Goal: Task Accomplishment & Management: Use online tool/utility

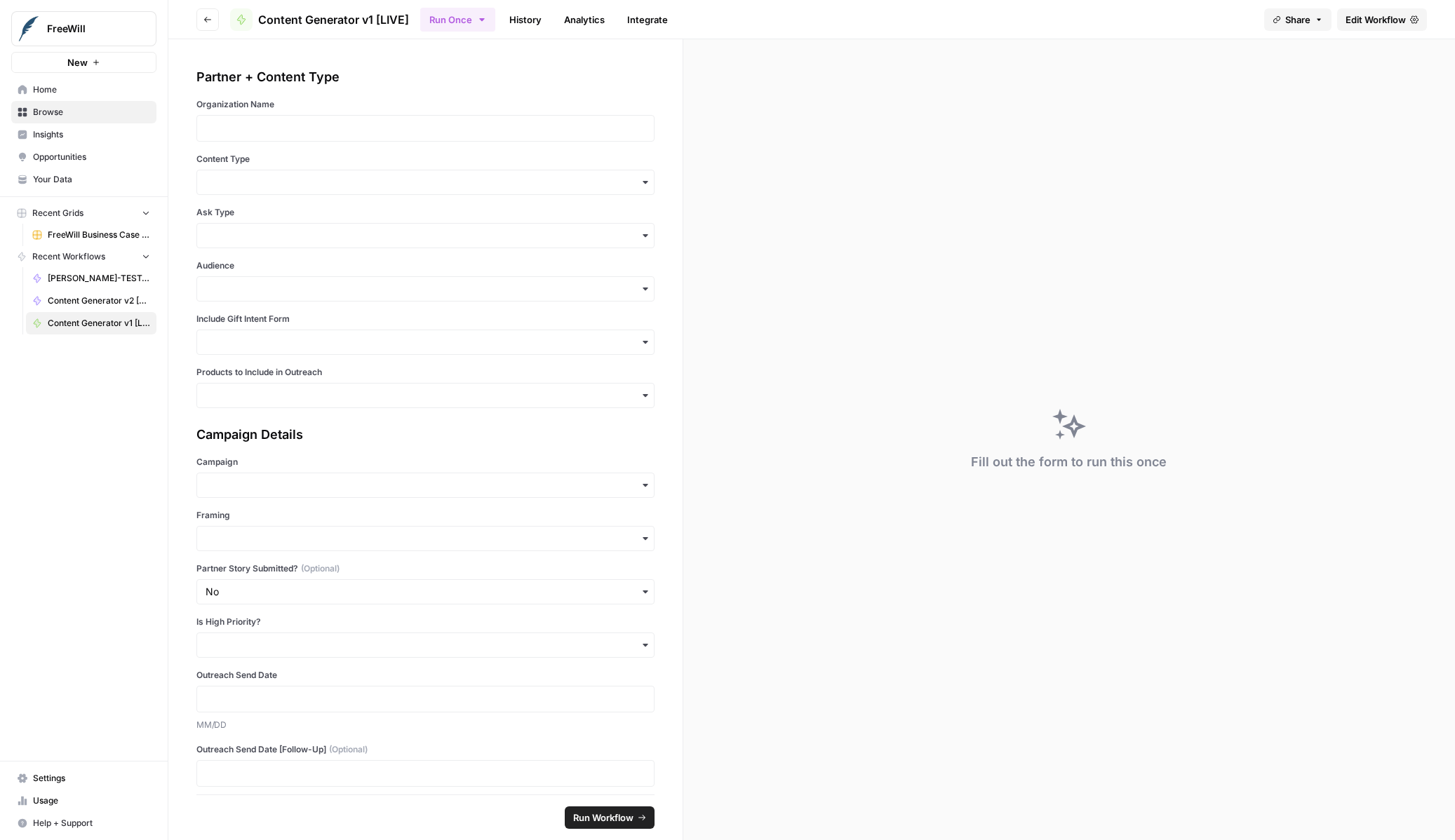
click at [619, 62] on div "Partner + Content Type Organization Name Content Type Ask Type Audience Include…" at bounding box center [426, 417] width 515 height 756
click at [1408, 12] on link "Edit Workflow" at bounding box center [1382, 20] width 90 height 23
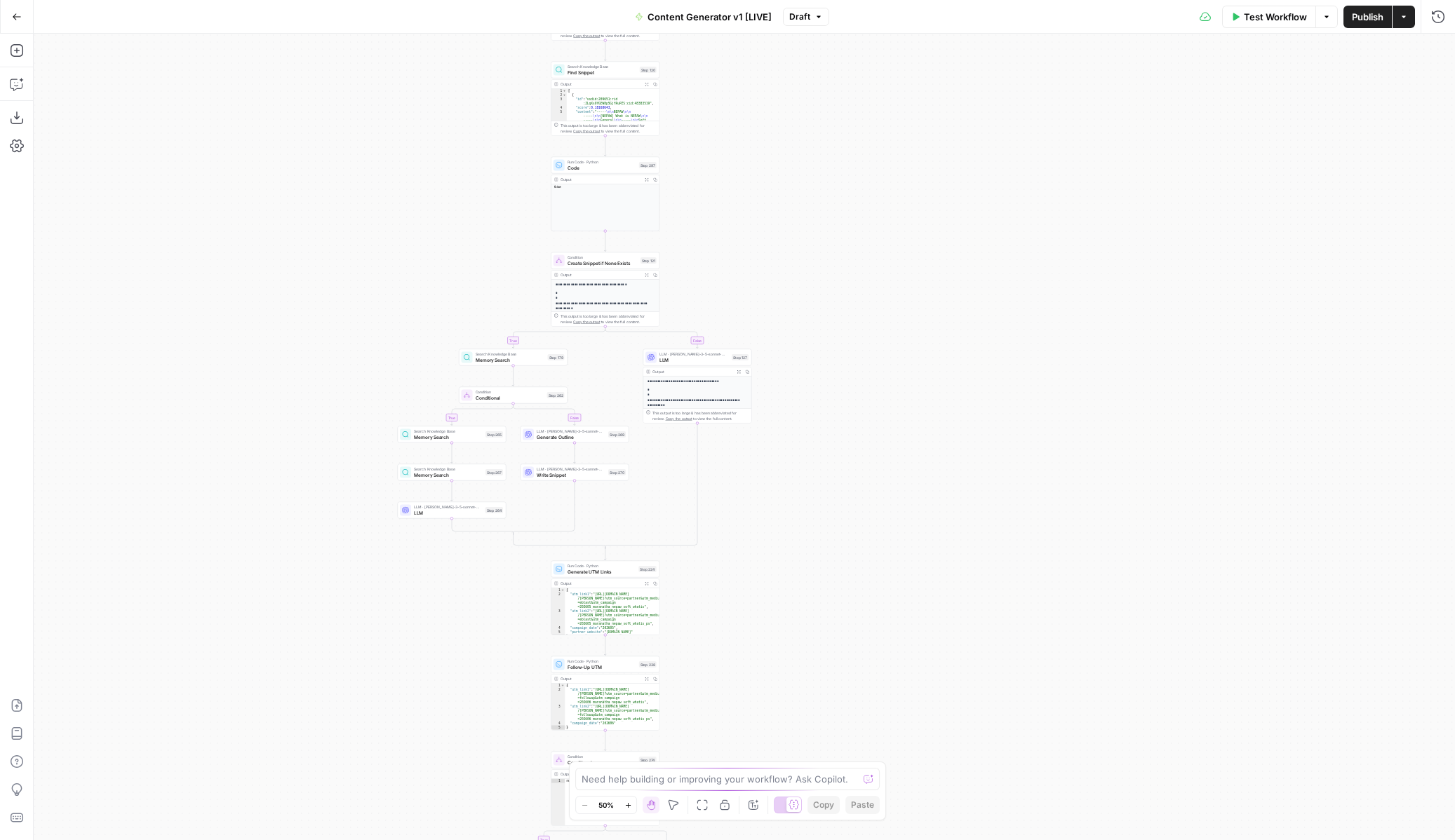
drag, startPoint x: 1021, startPoint y: 194, endPoint x: 747, endPoint y: 644, distance: 526.9
click at [747, 646] on div "true false true false true false true false true false true false Workflow Set …" at bounding box center [744, 436] width 1421 height 806
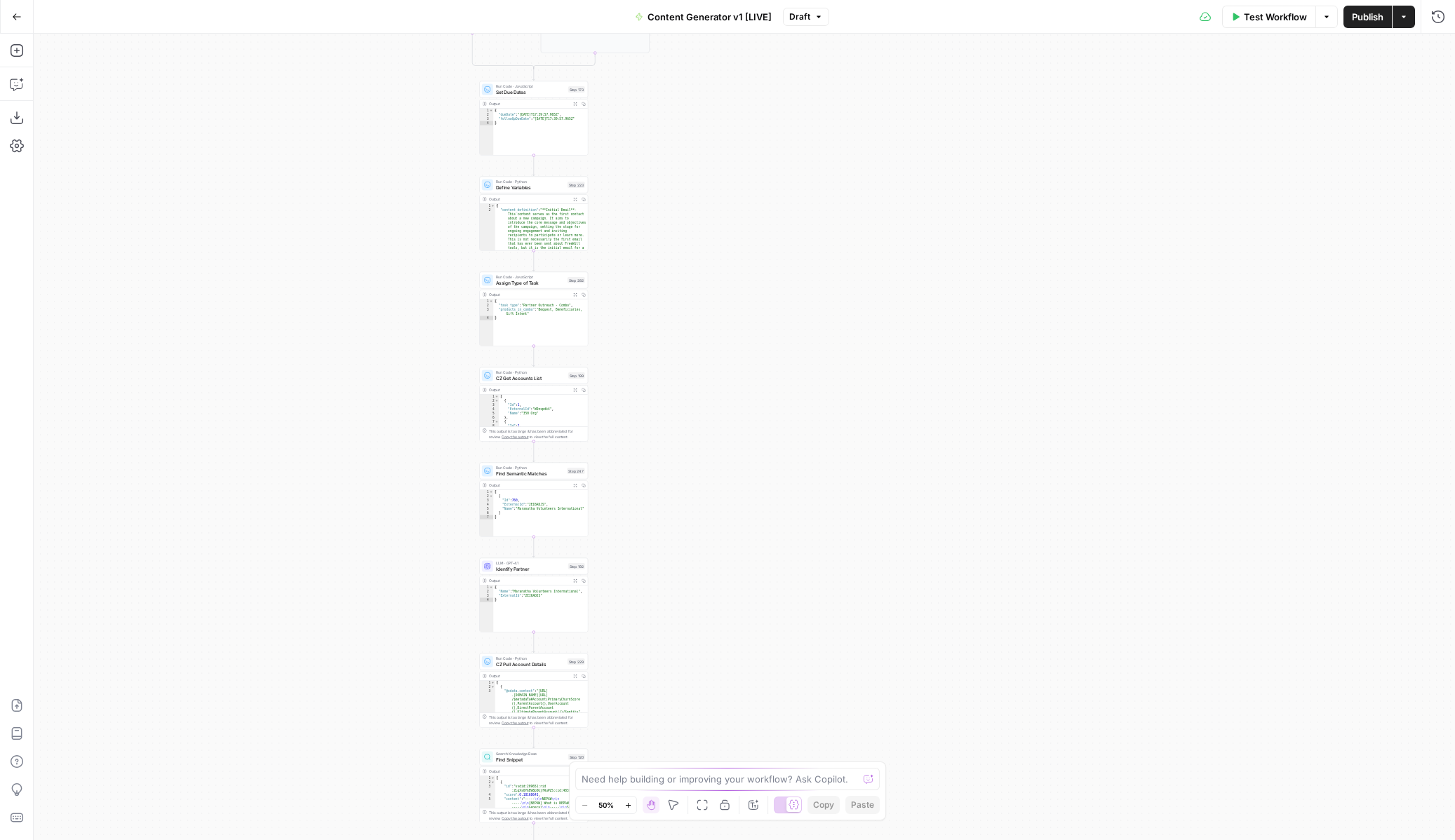
drag, startPoint x: 708, startPoint y: 223, endPoint x: 740, endPoint y: 744, distance: 522.0
click at [740, 745] on div "true false true false true false true false true false true false Workflow Set …" at bounding box center [744, 436] width 1421 height 806
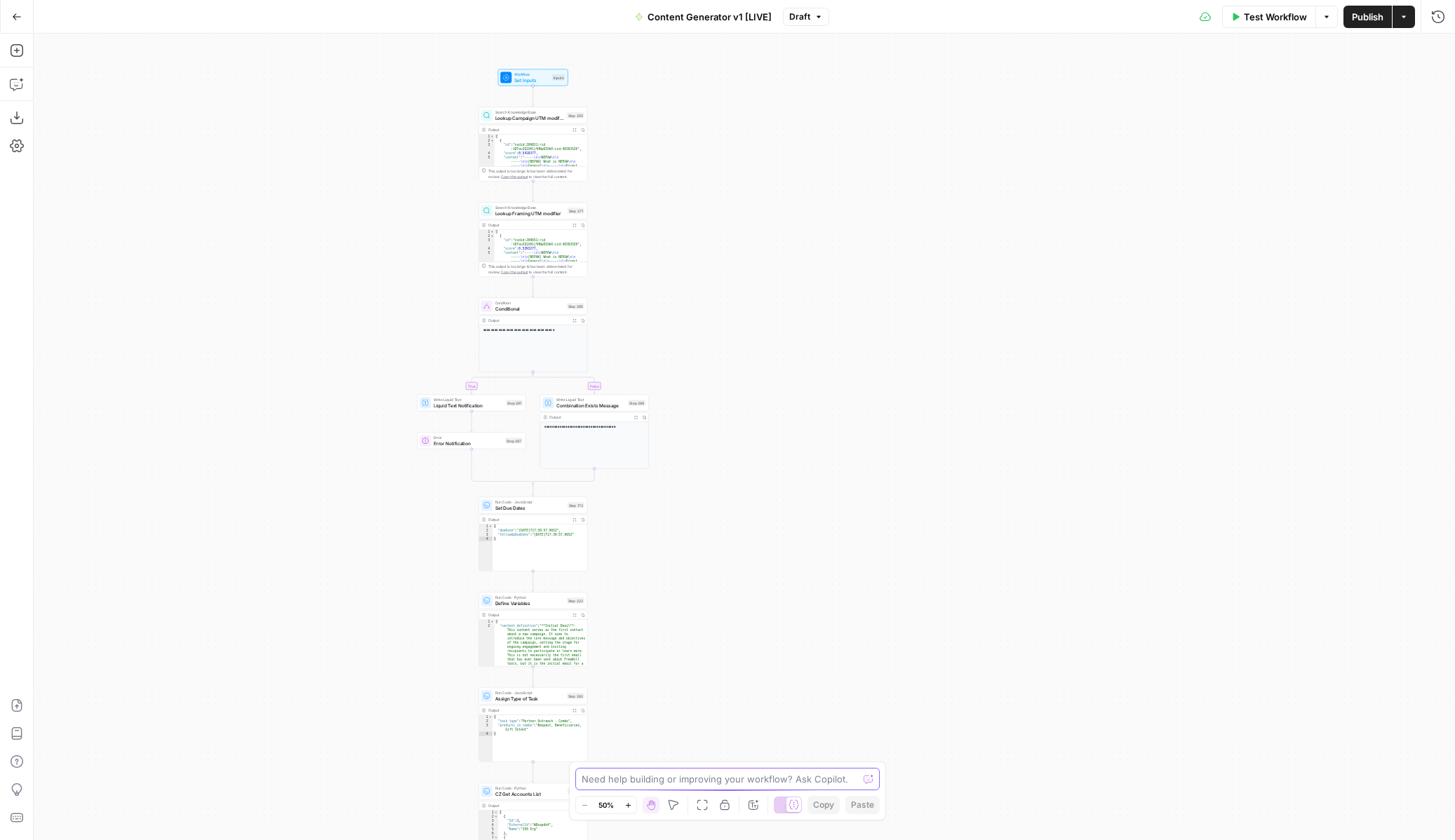
drag, startPoint x: 710, startPoint y: 396, endPoint x: 709, endPoint y: 809, distance: 413.0
click at [710, 809] on body "FreeWill New Home Browse Insights Opportunities Your Data Recent Grids FreeWill…" at bounding box center [727, 420] width 1455 height 840
drag, startPoint x: 696, startPoint y: 236, endPoint x: 698, endPoint y: 248, distance: 12.2
click at [698, 248] on div "true false true false true false true false true false true false Workflow Set …" at bounding box center [744, 436] width 1421 height 806
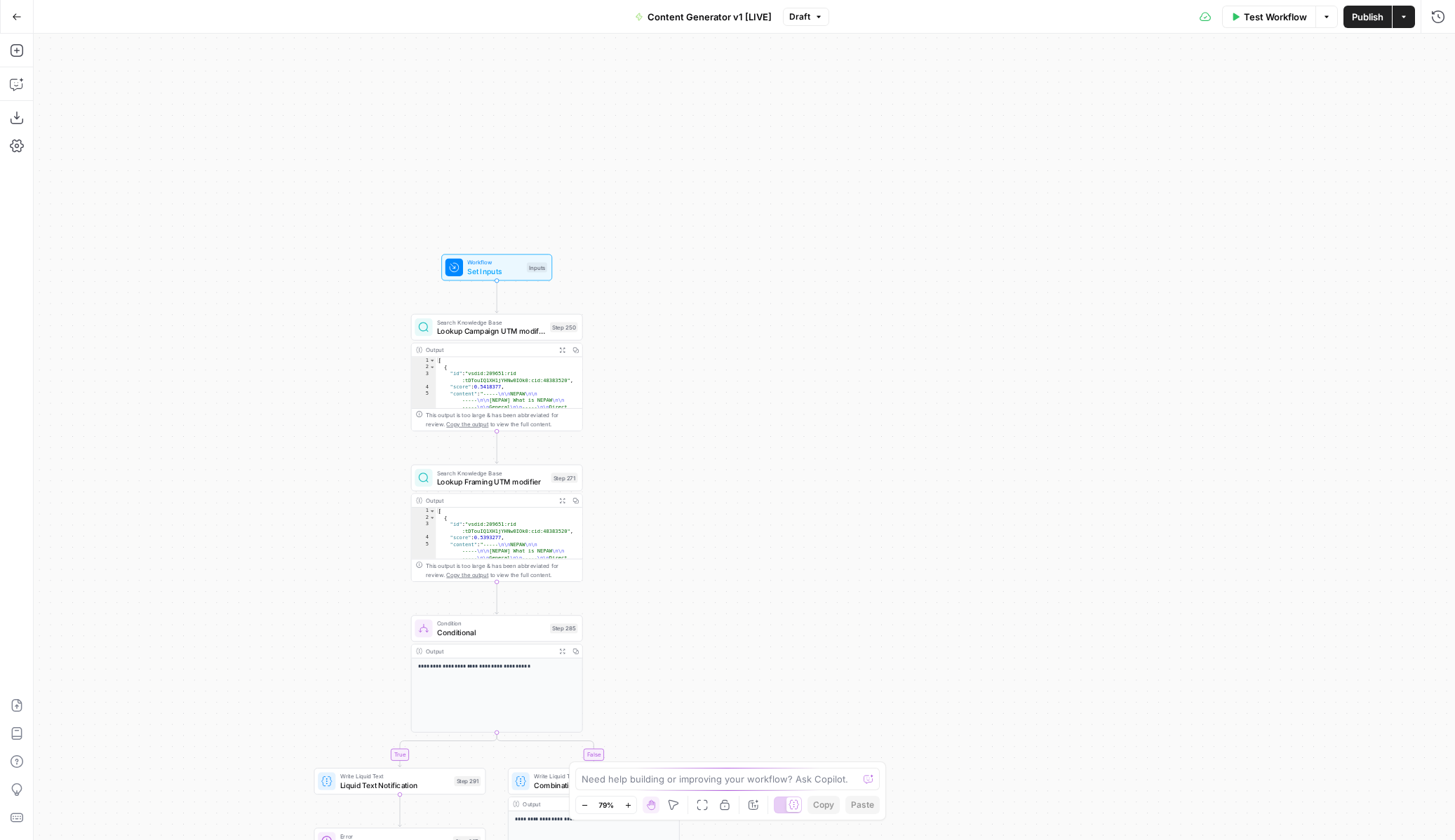
drag, startPoint x: 685, startPoint y: 336, endPoint x: 744, endPoint y: 646, distance: 315.6
click at [744, 646] on div "true false true false true false true false true false true false Workflow Set …" at bounding box center [744, 436] width 1421 height 806
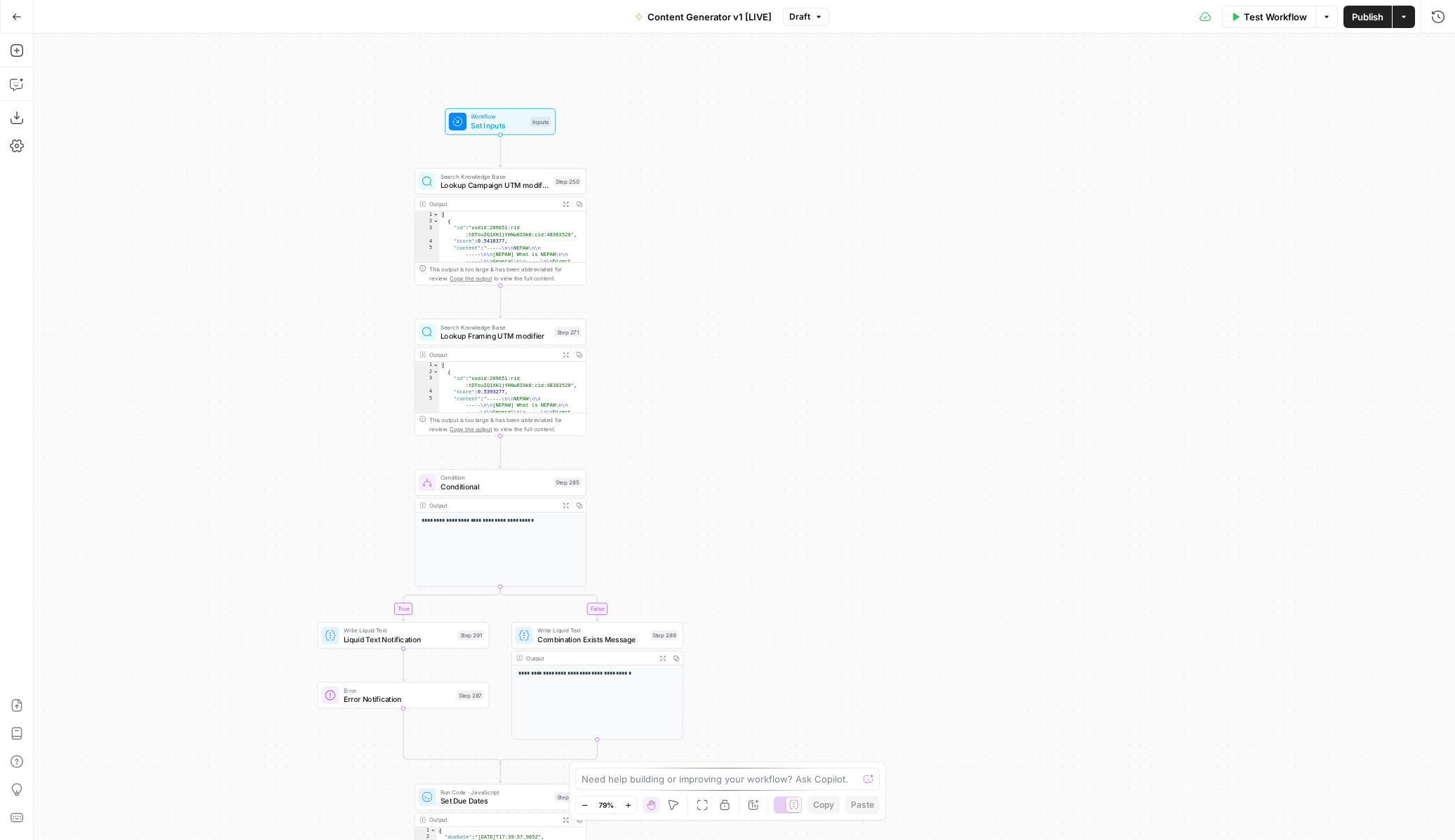
drag, startPoint x: 722, startPoint y: 553, endPoint x: 722, endPoint y: 245, distance: 308.0
click at [722, 245] on div "true false true false true false true false true false true false Workflow Set …" at bounding box center [744, 436] width 1421 height 806
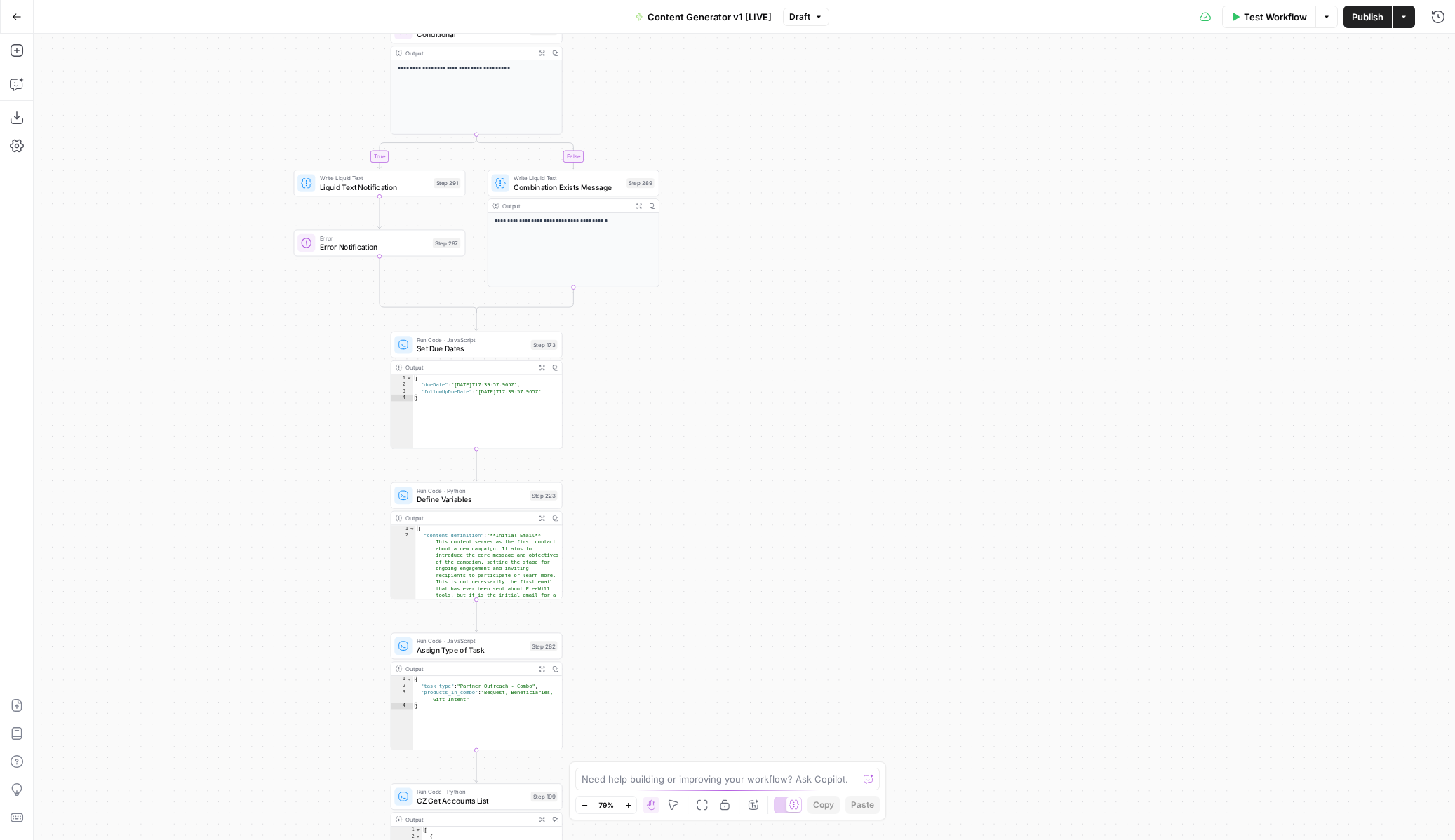
drag, startPoint x: 852, startPoint y: 447, endPoint x: 818, endPoint y: 73, distance: 375.5
click at [819, 73] on div "true false true false true false true false true false true false Workflow Set …" at bounding box center [744, 436] width 1421 height 806
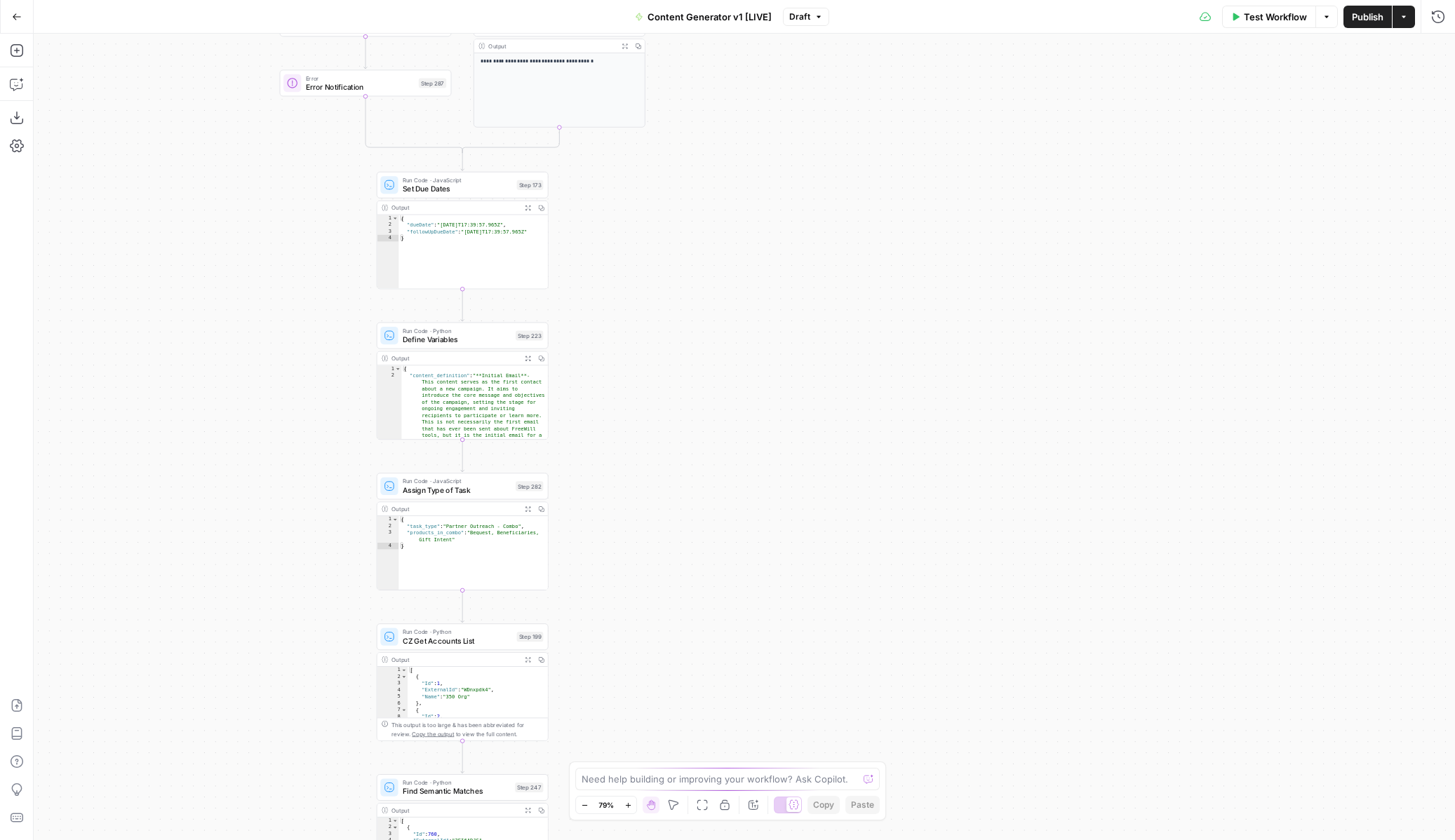
drag, startPoint x: 751, startPoint y: 326, endPoint x: 734, endPoint y: 63, distance: 263.5
click at [734, 61] on div "true false true false true false true false true false true false Workflow Set …" at bounding box center [744, 436] width 1421 height 806
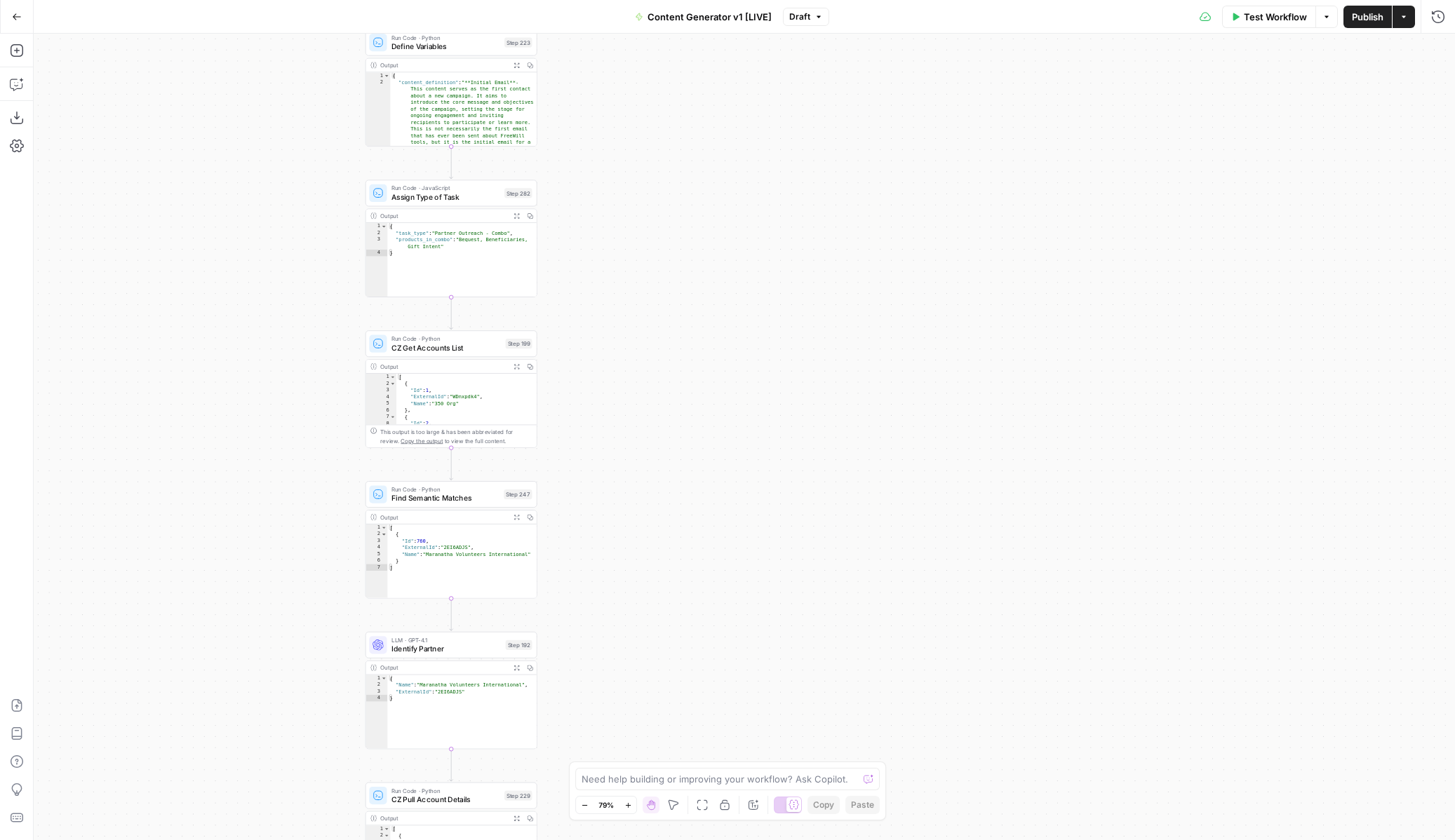
drag, startPoint x: 722, startPoint y: 495, endPoint x: 721, endPoint y: 361, distance: 134.0
click at [721, 361] on div "true false true false true false true false true false true false Workflow Set …" at bounding box center [744, 436] width 1421 height 806
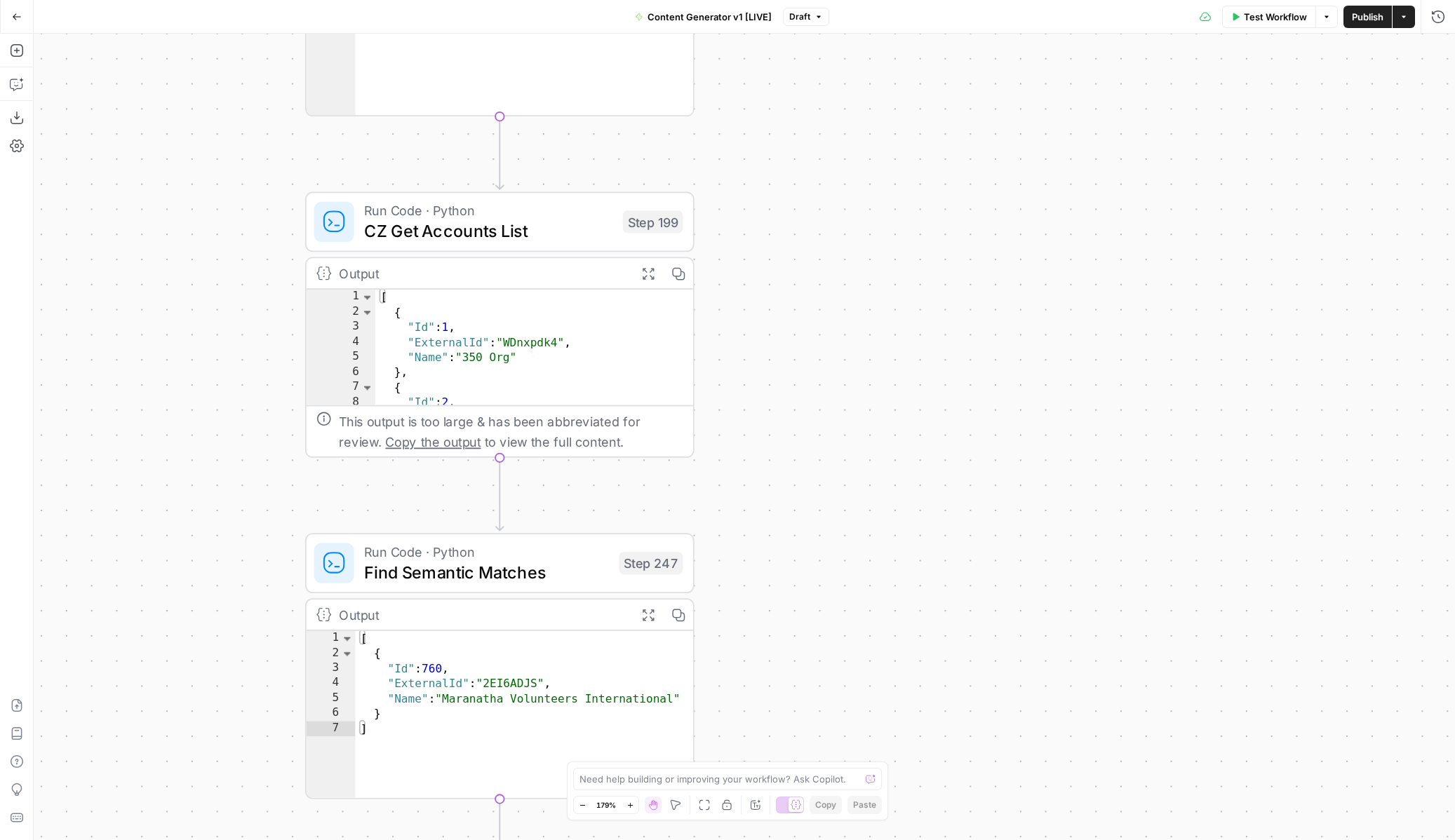
drag, startPoint x: 598, startPoint y: 391, endPoint x: 834, endPoint y: 328, distance: 244.3
click at [835, 328] on div "true false true false true false true false true false true false Workflow Set …" at bounding box center [744, 436] width 1421 height 806
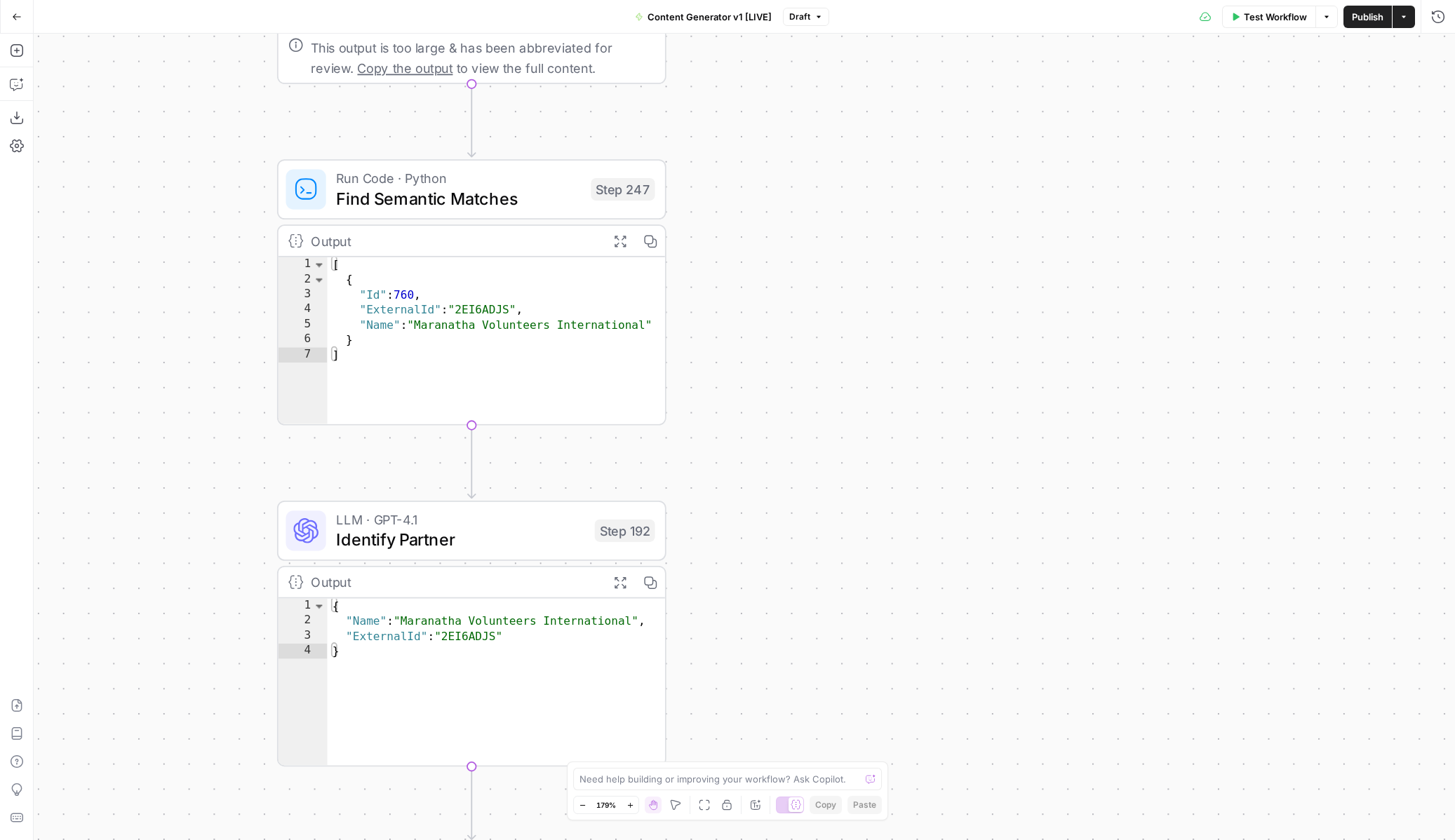
drag, startPoint x: 848, startPoint y: 603, endPoint x: 820, endPoint y: 245, distance: 359.1
click at [820, 245] on div "true false true false true false true false true false true false Workflow Set …" at bounding box center [744, 436] width 1421 height 806
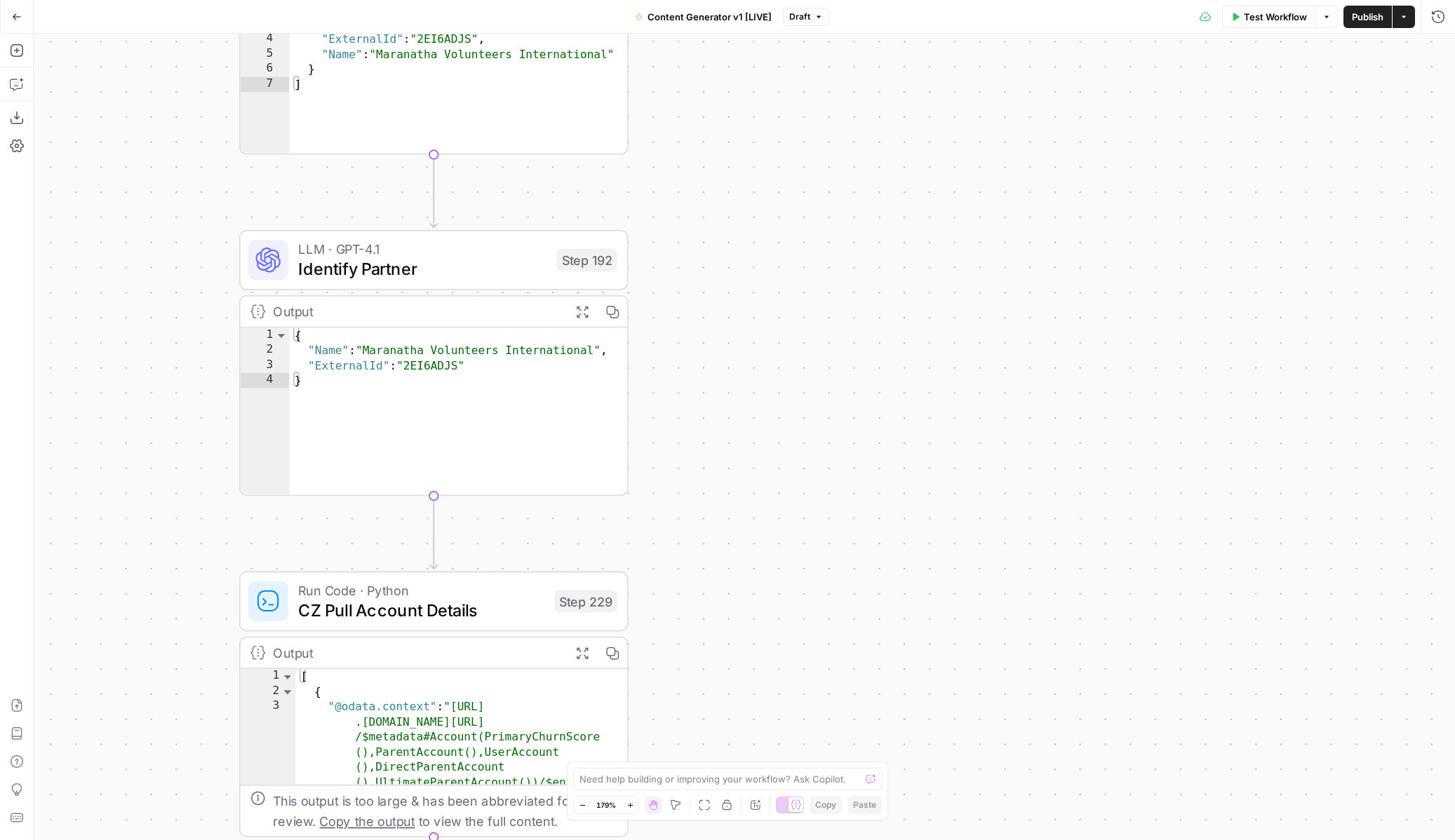
drag, startPoint x: 818, startPoint y: 568, endPoint x: 774, endPoint y: 269, distance: 302.2
click at [774, 269] on div "true false true false true false true false true false true false Workflow Set …" at bounding box center [744, 436] width 1421 height 806
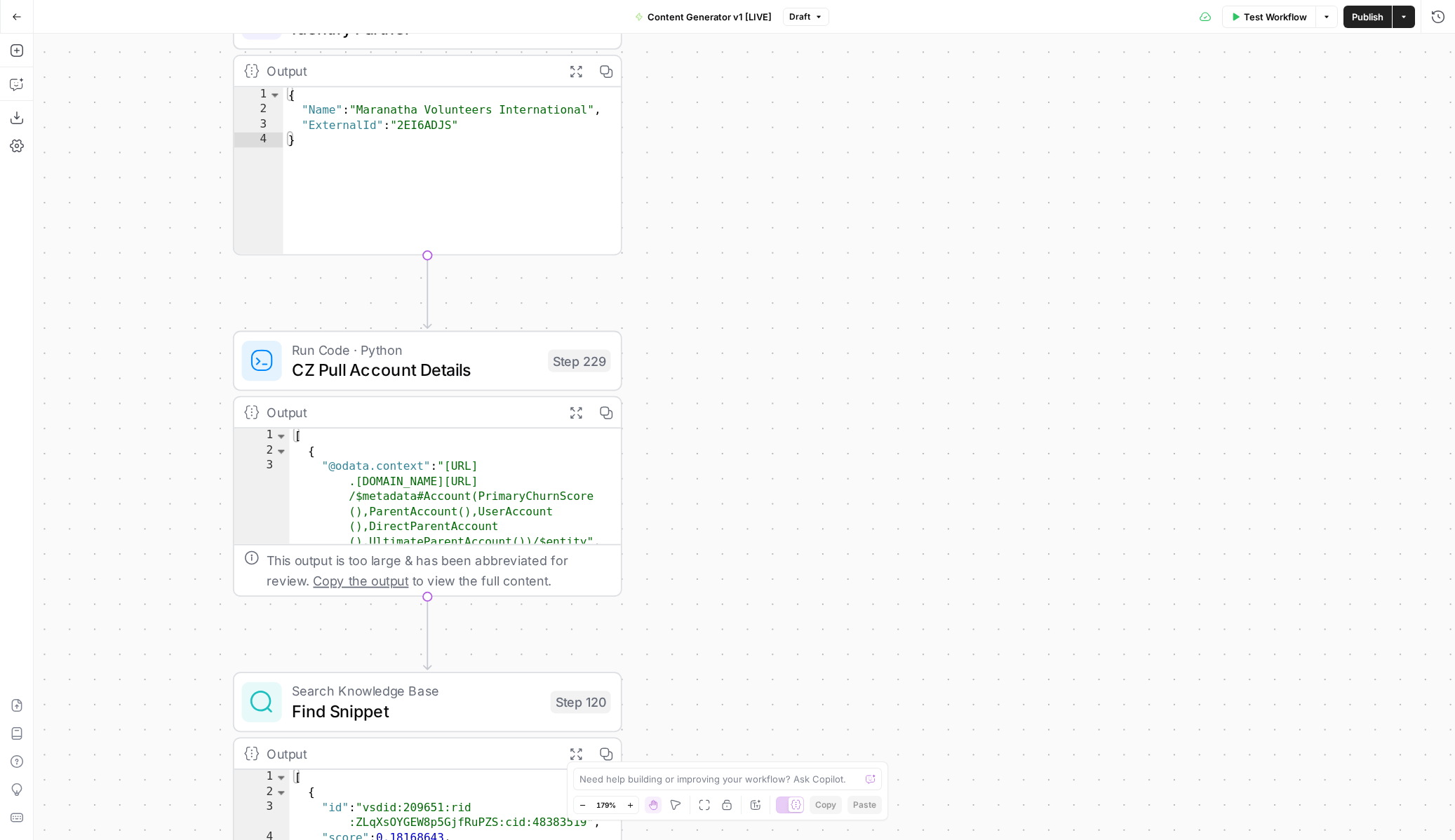
drag, startPoint x: 739, startPoint y: 556, endPoint x: 739, endPoint y: 258, distance: 298.0
click at [739, 256] on div "true false true false true false true false true false true false Workflow Set …" at bounding box center [744, 436] width 1421 height 806
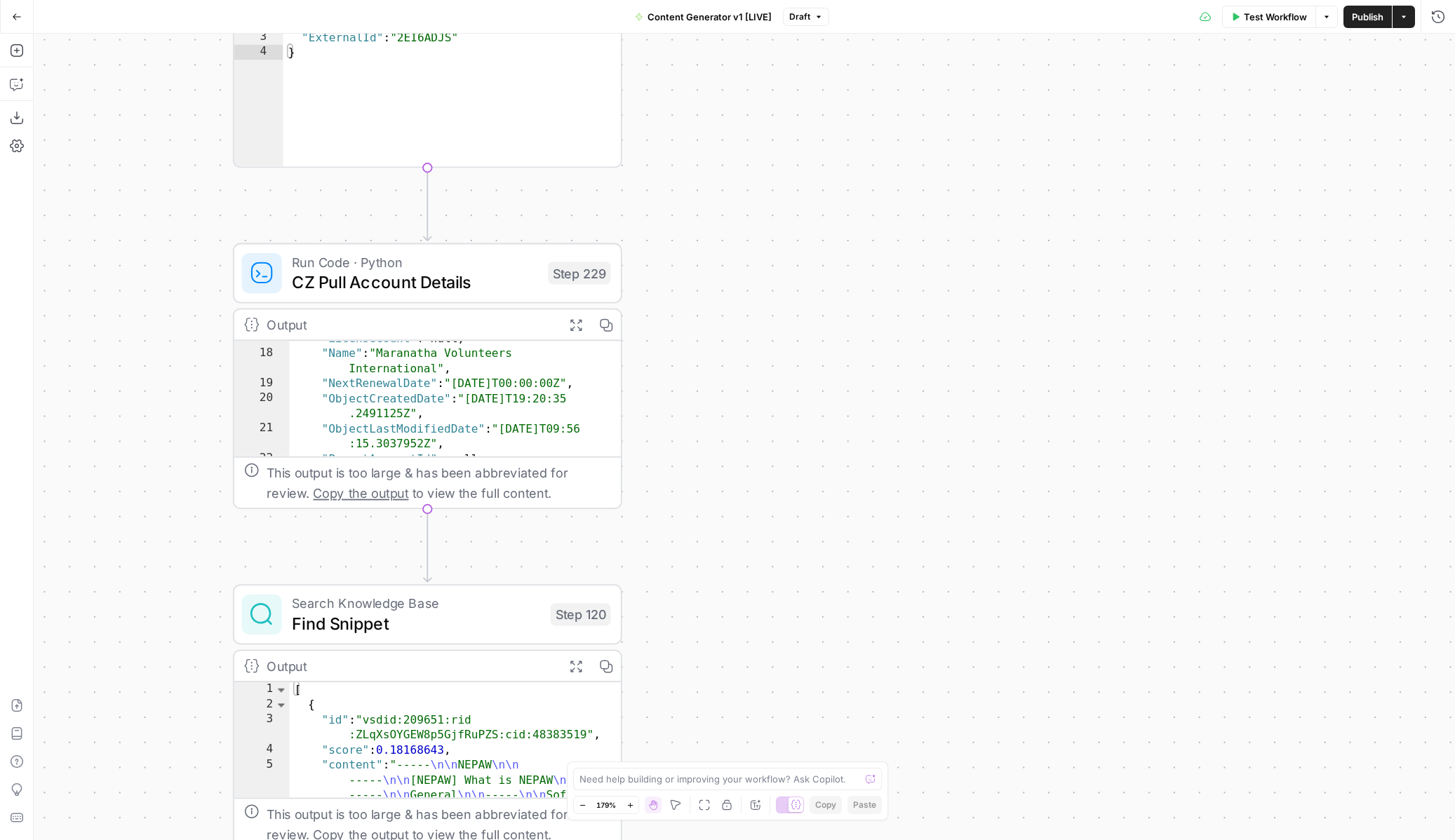
click at [470, 432] on div ""LicenseCount" : null , "Name" : "Maranatha Volunteers International" , "NextRe…" at bounding box center [455, 404] width 331 height 146
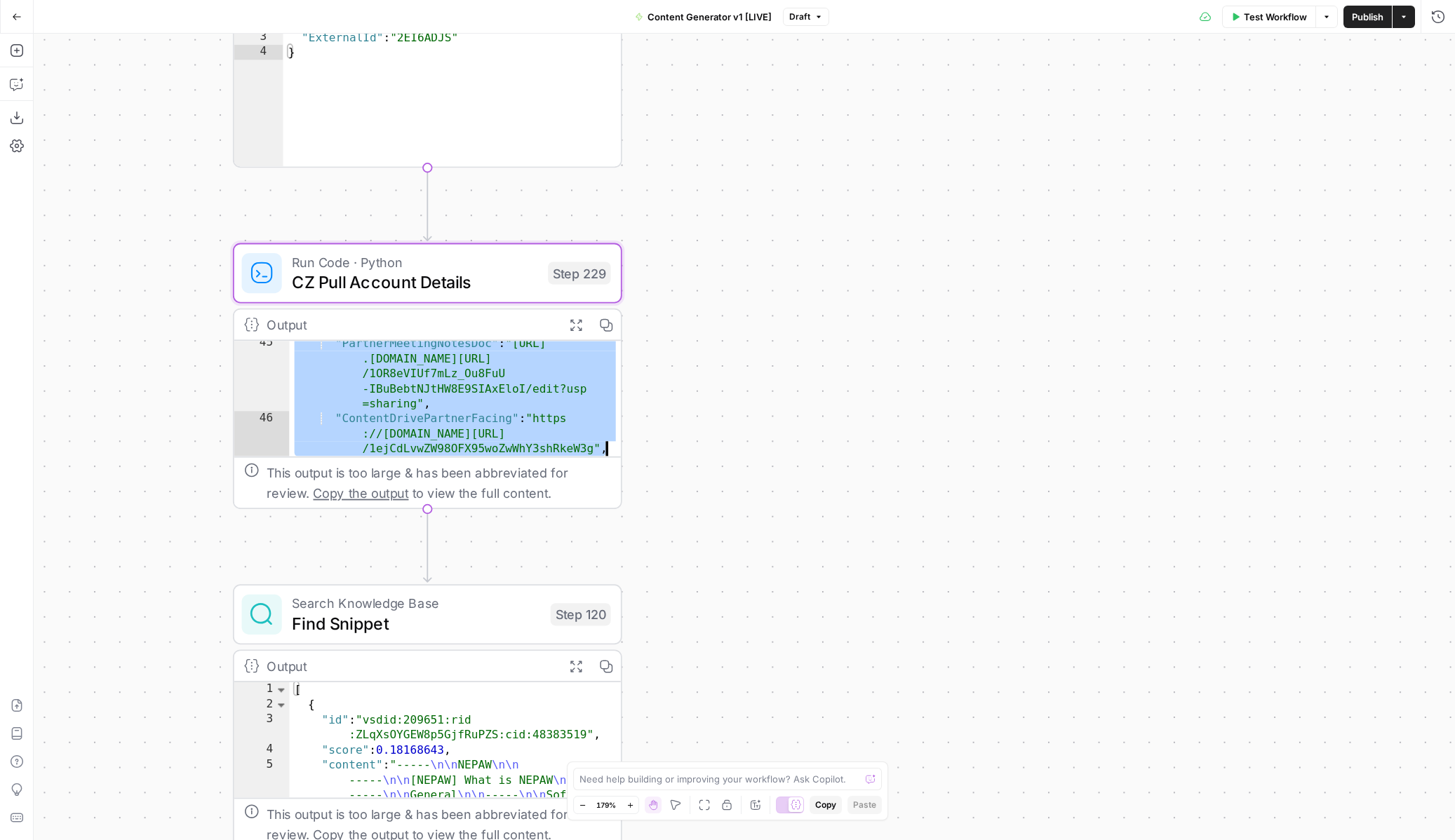
scroll to position [457, 0]
click at [473, 386] on div ""PartnerMeetingNotesDoc" : "[URL] .[DOMAIN_NAME][URL] /1OR8eVIUf7mLz_Ou8FuU -IB…" at bounding box center [455, 438] width 331 height 205
type textarea "**********"
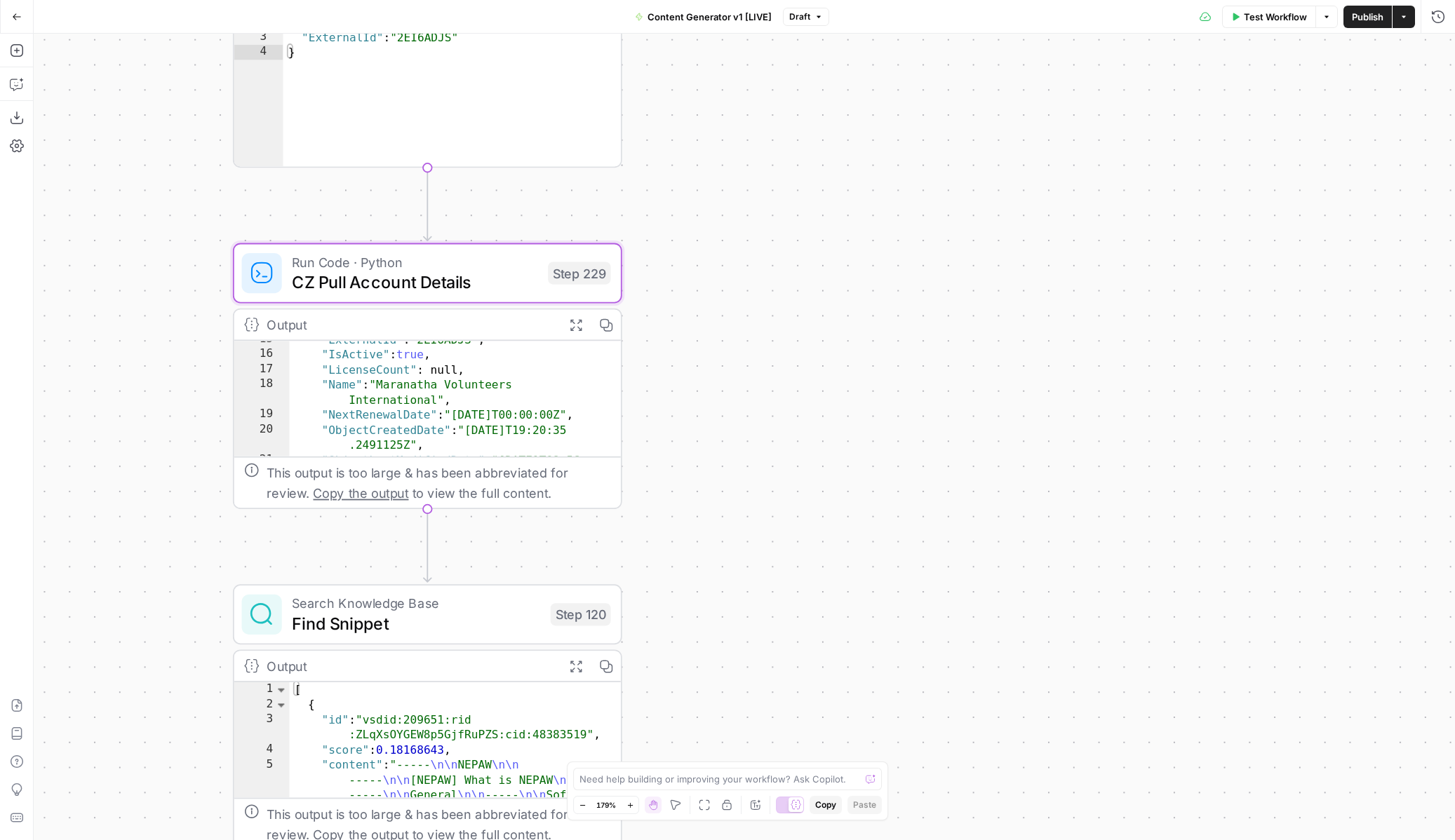
scroll to position [0, 0]
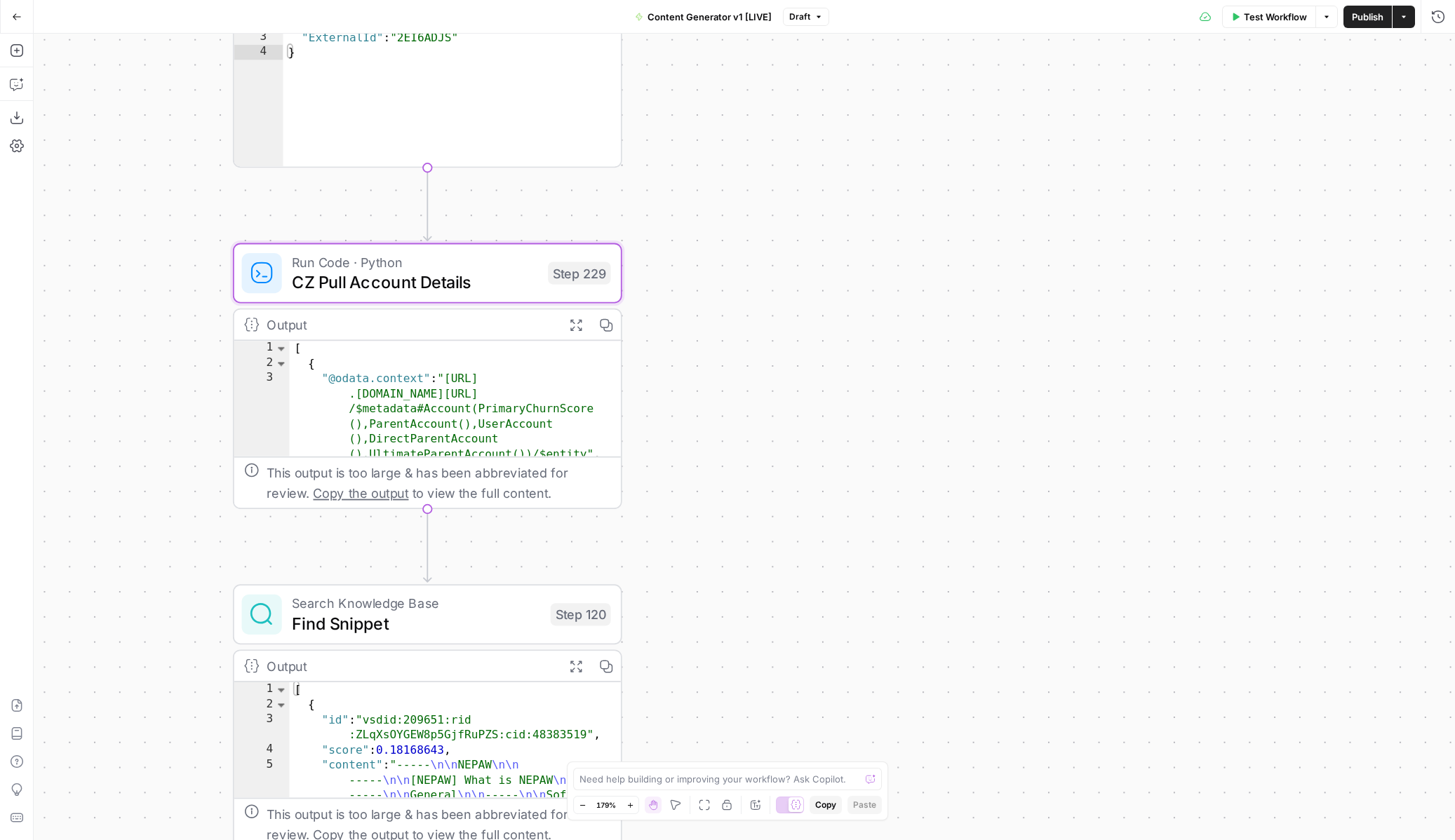
click at [847, 349] on div "true false true false true false true true false true false false Workflow Set …" at bounding box center [744, 436] width 1421 height 806
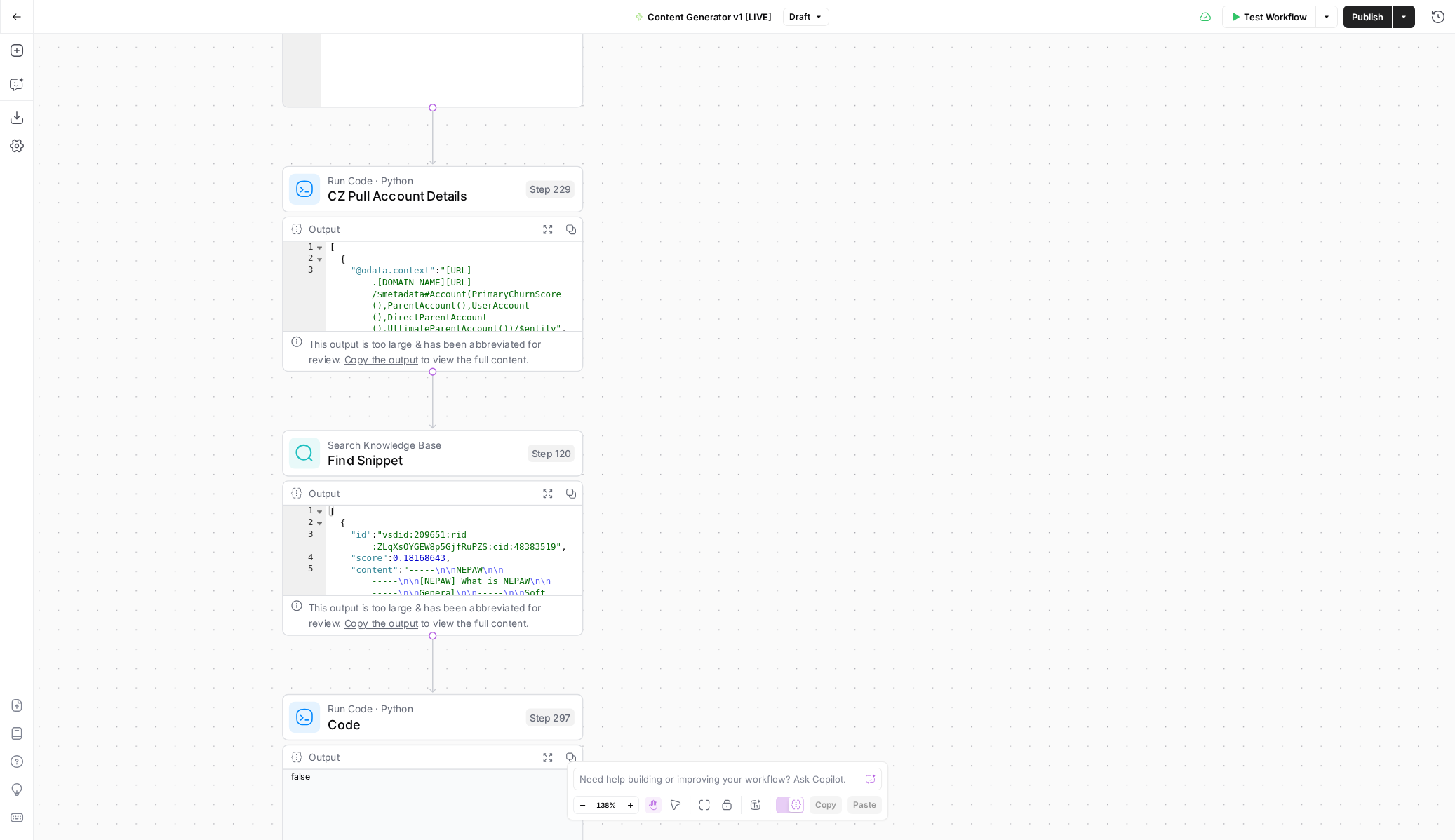
drag, startPoint x: 881, startPoint y: 474, endPoint x: 789, endPoint y: 371, distance: 138.1
click at [789, 369] on div "true false true false true false true true false true false false Workflow Set …" at bounding box center [744, 436] width 1421 height 806
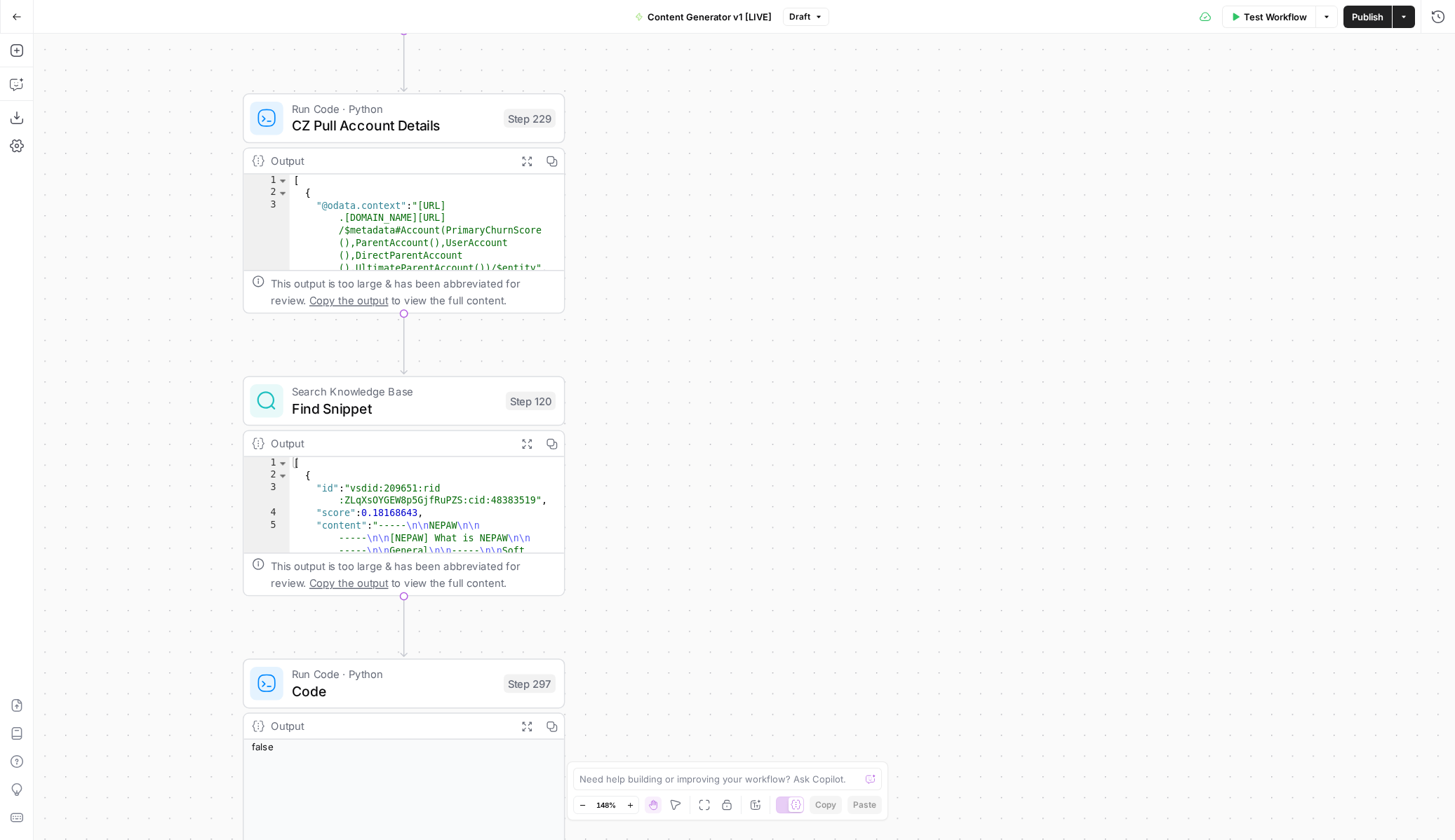
drag, startPoint x: 776, startPoint y: 490, endPoint x: 776, endPoint y: 361, distance: 129.0
click at [776, 361] on div "true false true false true false true true false true false false Workflow Set …" at bounding box center [744, 436] width 1421 height 806
